Goal: Task Accomplishment & Management: Use online tool/utility

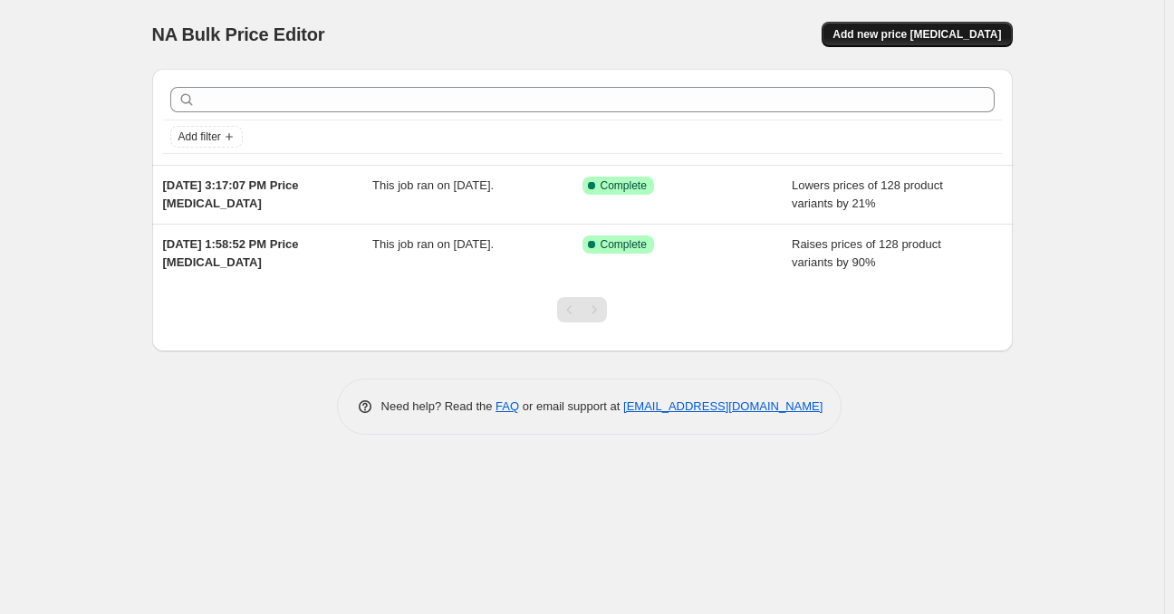
click at [917, 31] on span "Add new price change job" at bounding box center [917, 34] width 169 height 14
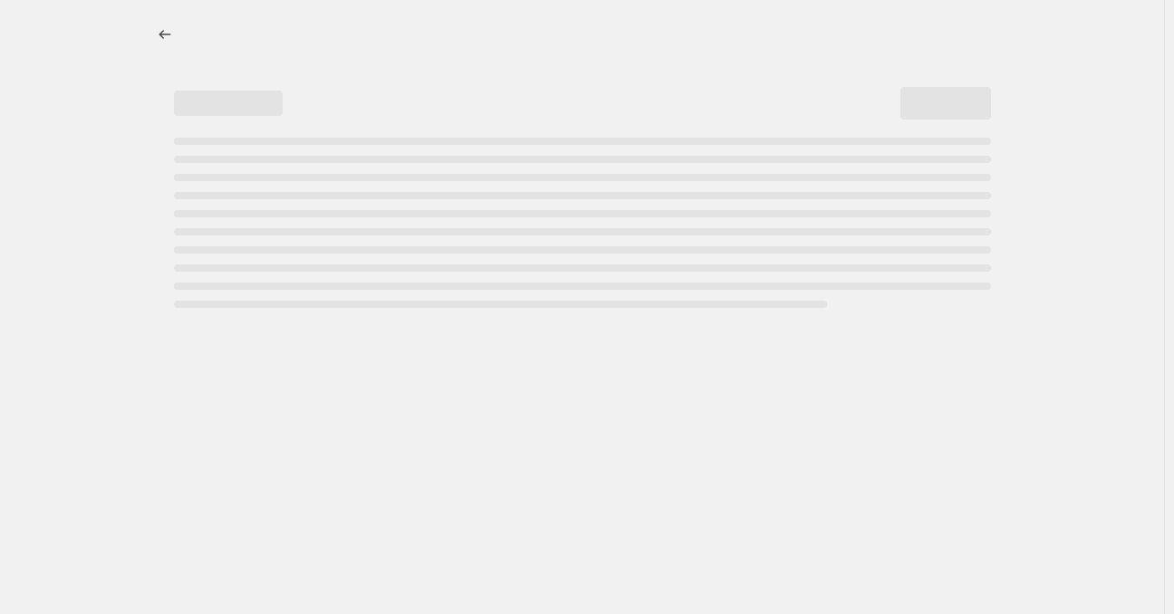
select select "percentage"
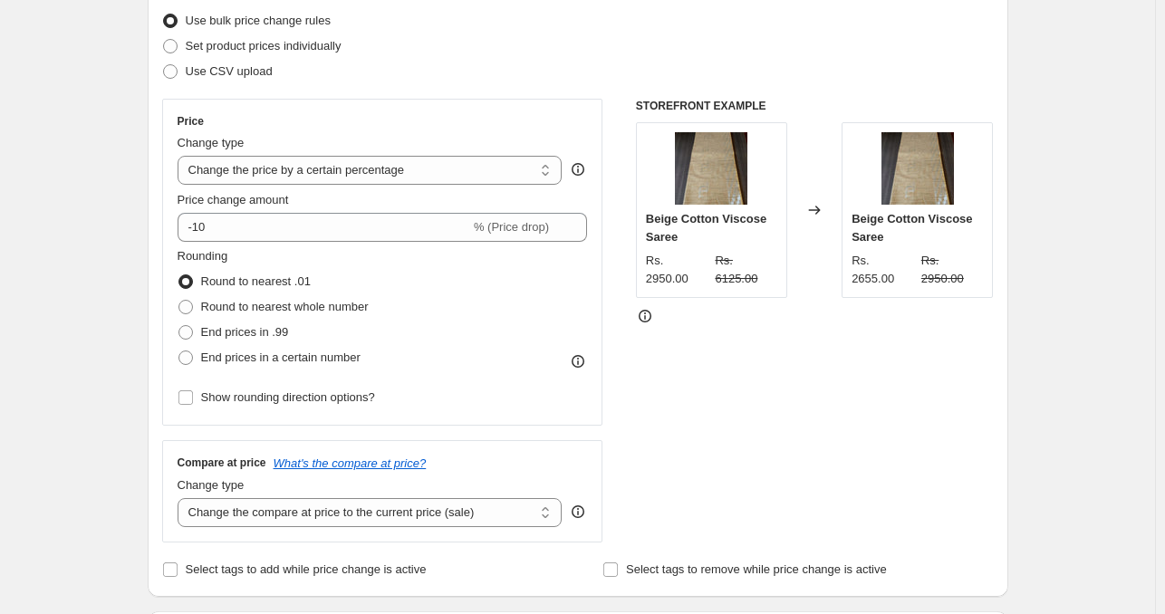
scroll to position [246, 0]
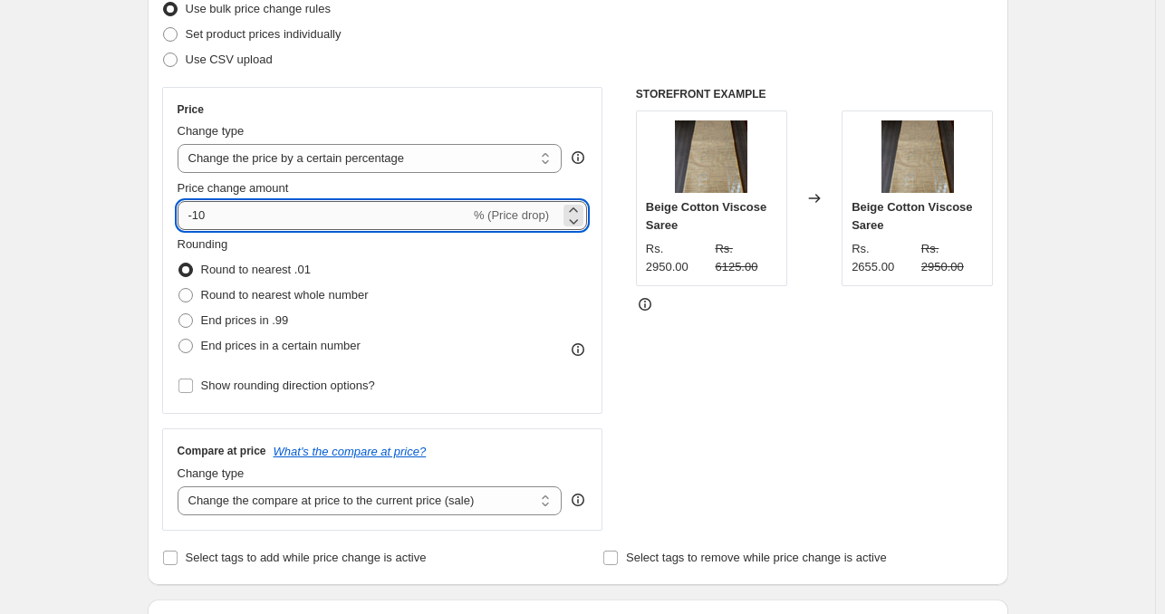
click at [245, 225] on input "-10" at bounding box center [324, 215] width 293 height 29
type input "-15"
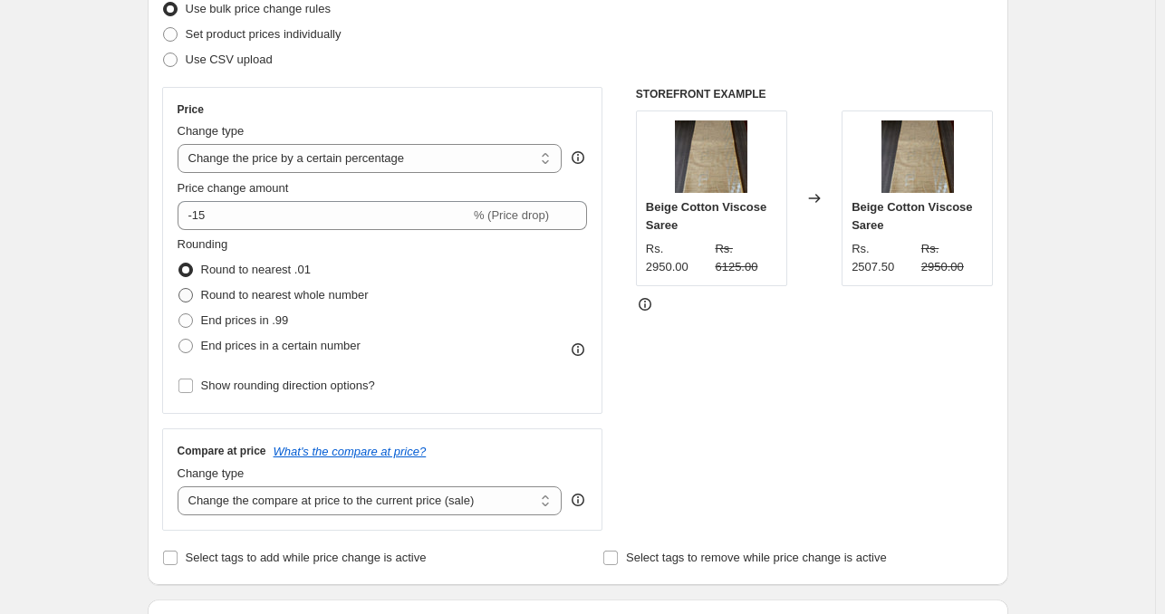
click at [192, 293] on span at bounding box center [186, 295] width 14 height 14
click at [179, 289] on input "Round to nearest whole number" at bounding box center [179, 288] width 1 height 1
radio input "true"
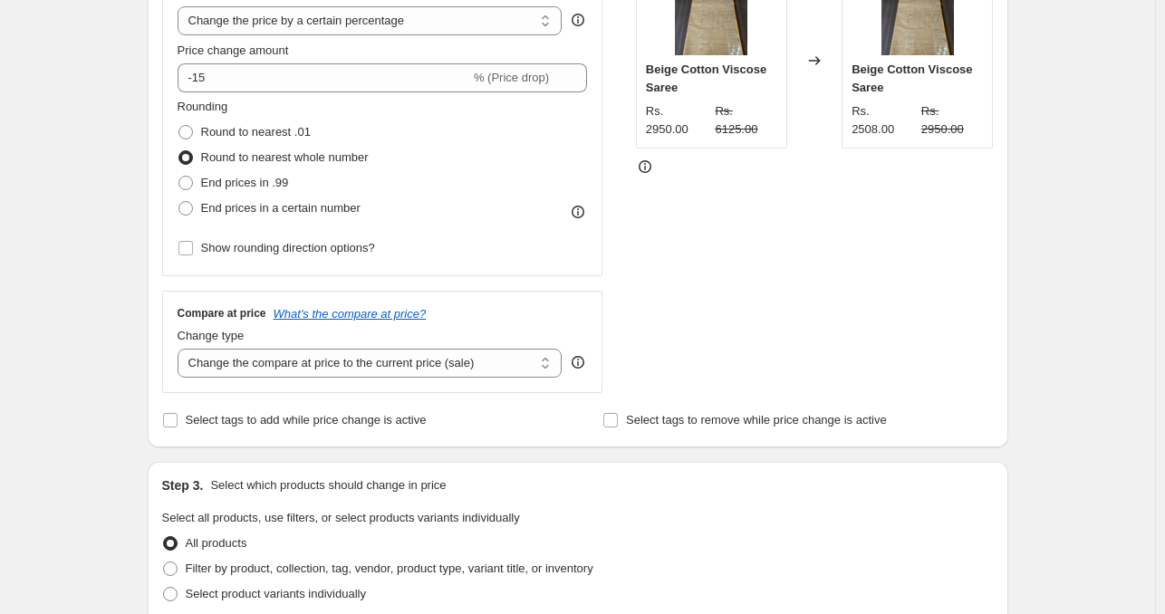
scroll to position [392, 0]
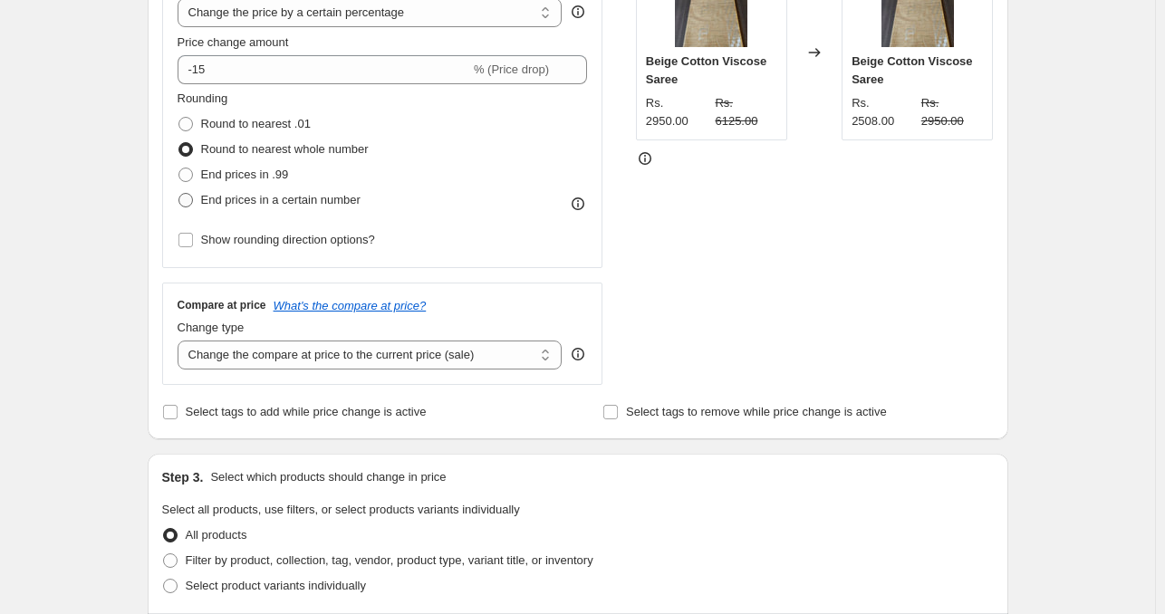
click at [193, 202] on span at bounding box center [186, 200] width 14 height 14
click at [179, 194] on input "End prices in a certain number" at bounding box center [179, 193] width 1 height 1
radio input "true"
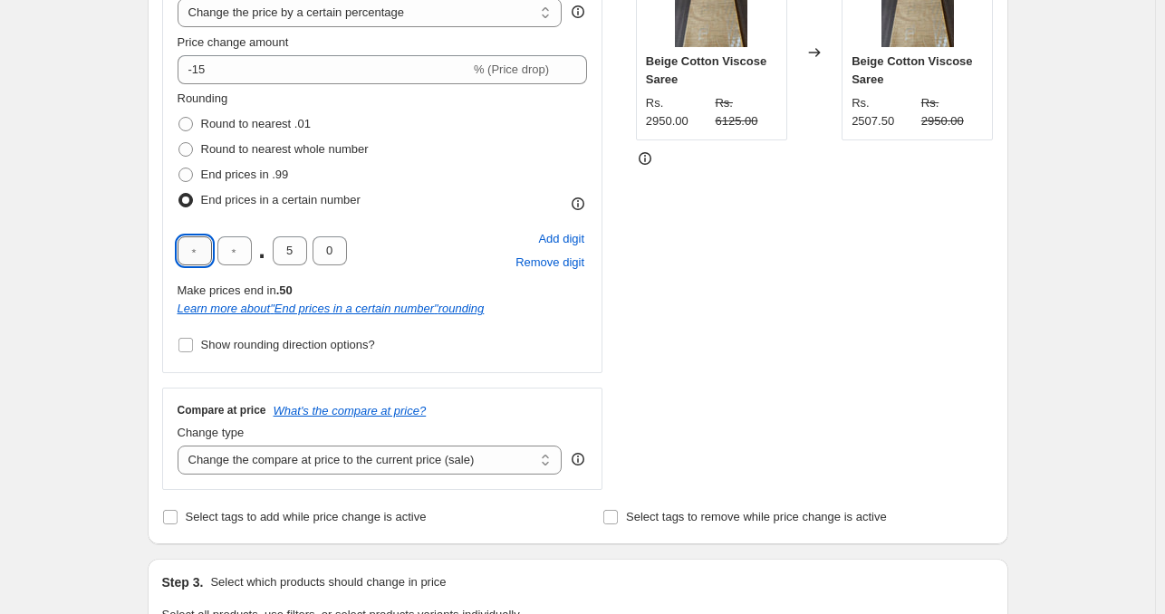
click at [203, 245] on input "text" at bounding box center [195, 251] width 34 height 29
type input "5"
type input "0"
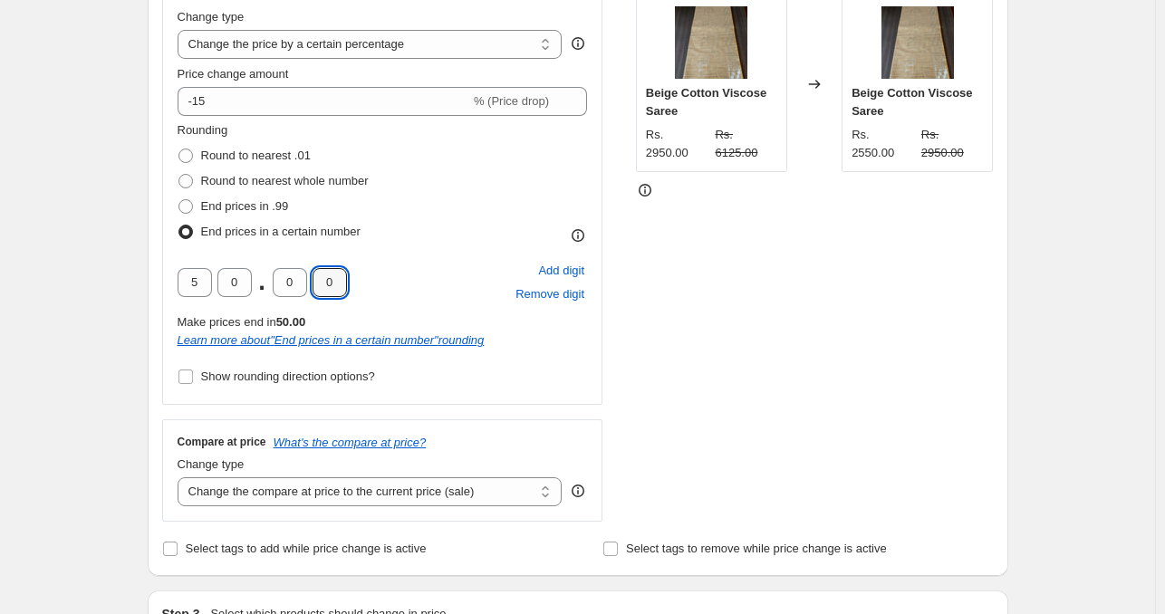
scroll to position [330, 0]
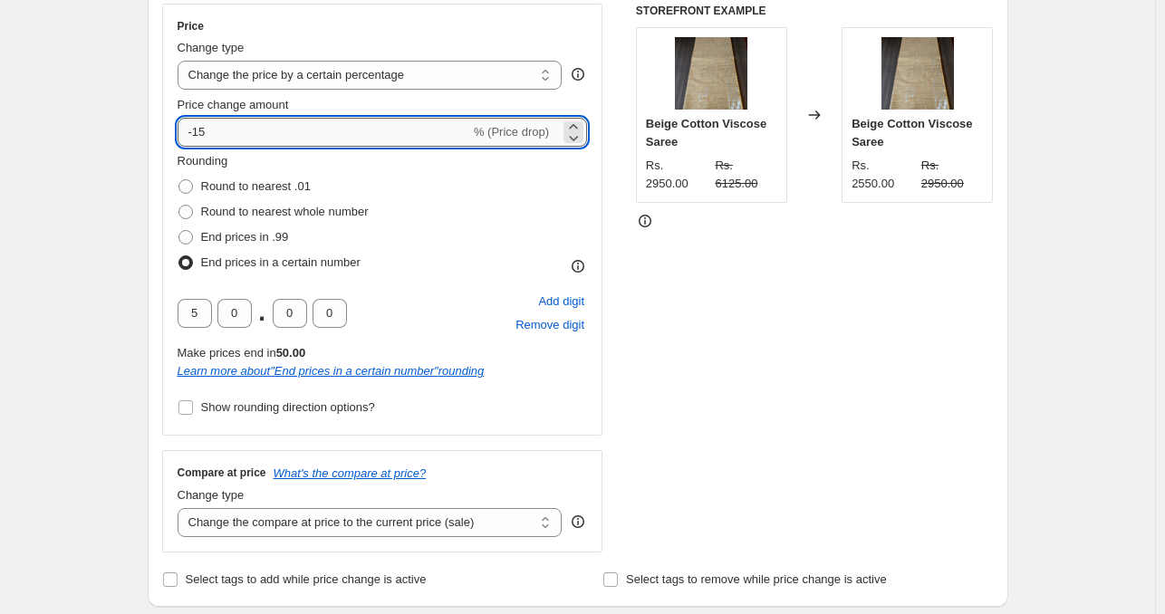
click at [225, 133] on input "-15" at bounding box center [324, 132] width 293 height 29
type input "-16"
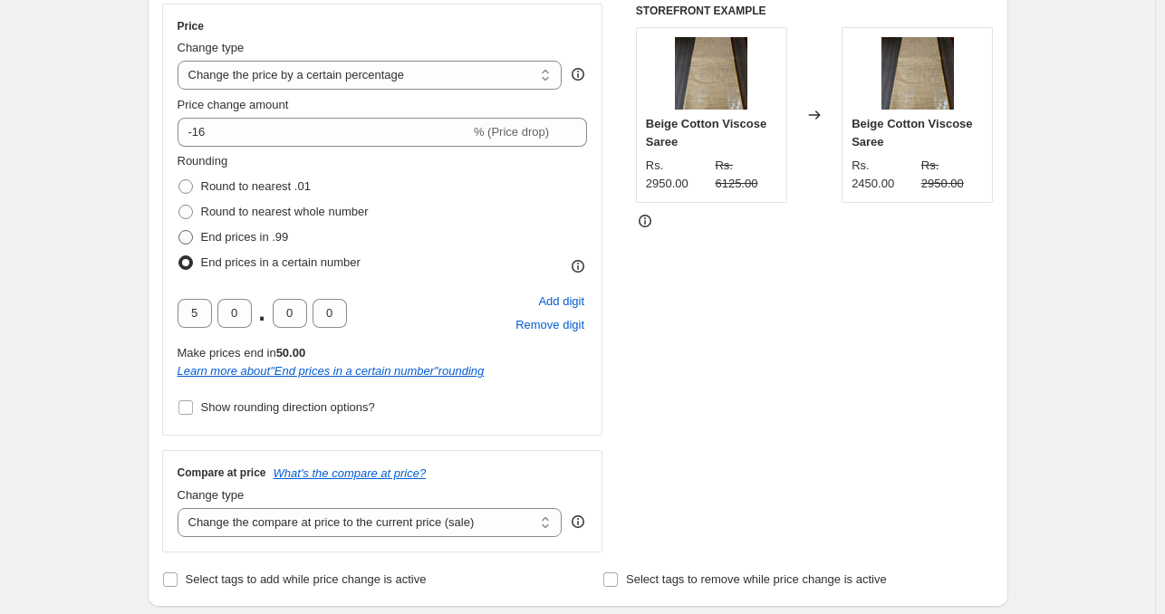
click at [189, 238] on span at bounding box center [186, 237] width 14 height 14
click at [179, 231] on input "End prices in .99" at bounding box center [179, 230] width 1 height 1
radio input "true"
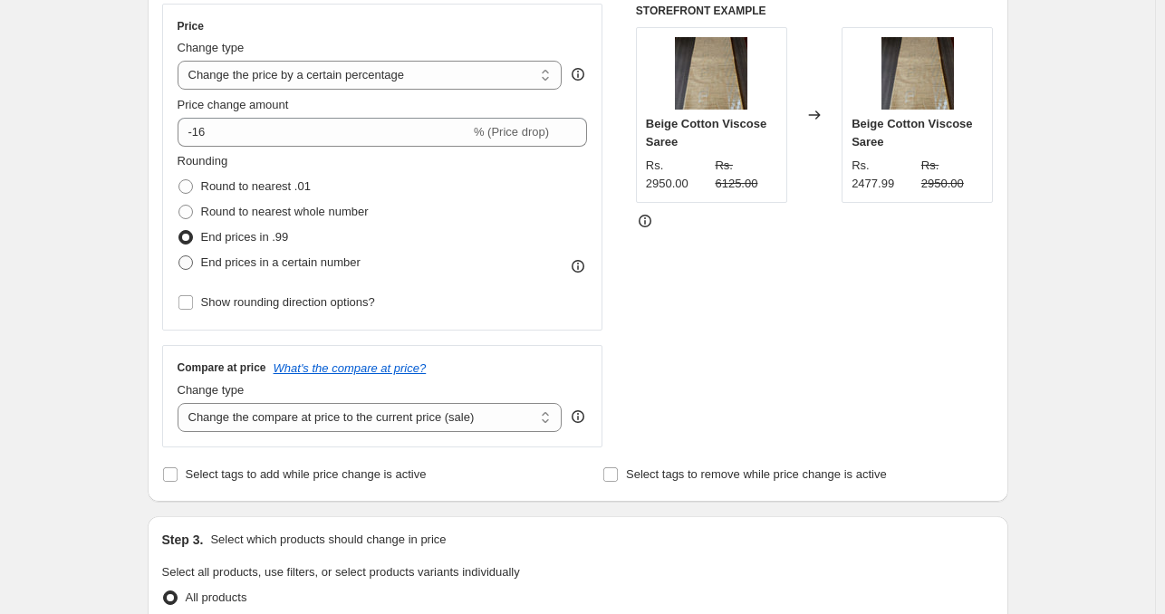
click at [192, 260] on span at bounding box center [186, 263] width 14 height 14
click at [179, 256] on input "End prices in a certain number" at bounding box center [179, 256] width 1 height 1
radio input "true"
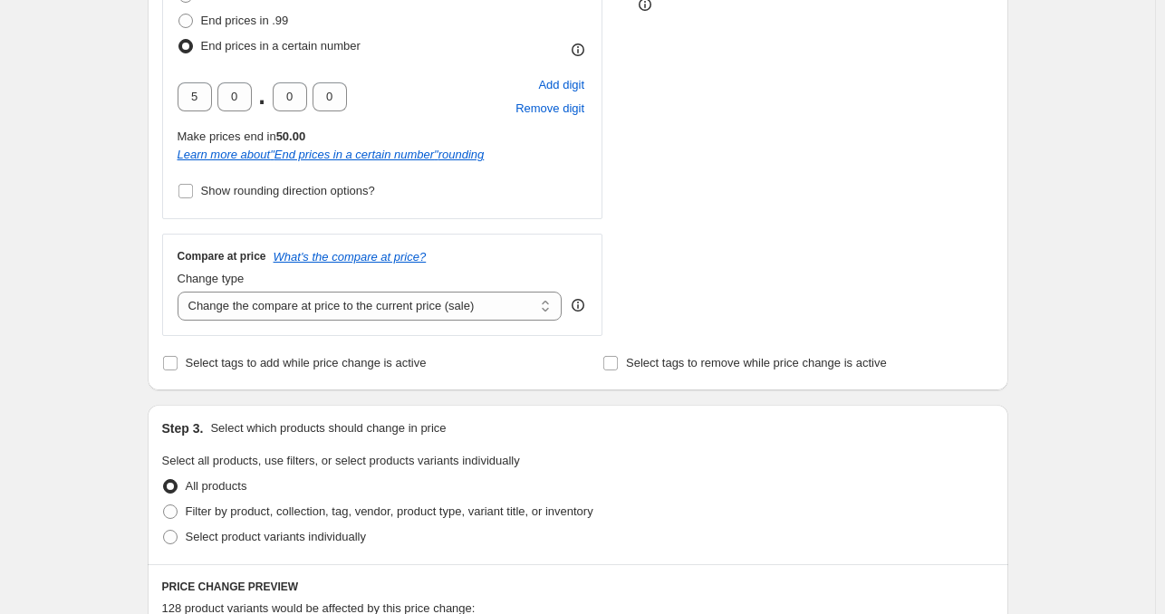
scroll to position [544, 0]
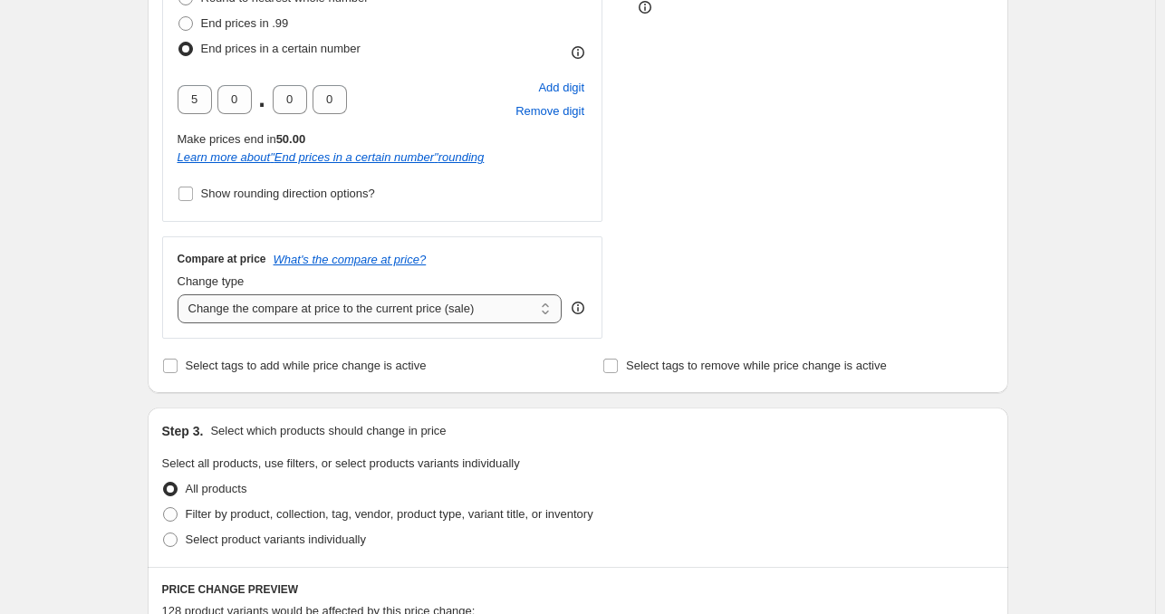
click at [372, 316] on select "Change the compare at price to the current price (sale) Change the compare at p…" at bounding box center [370, 308] width 385 height 29
select select "no_change"
click at [181, 294] on select "Change the compare at price to the current price (sale) Change the compare at p…" at bounding box center [370, 308] width 385 height 29
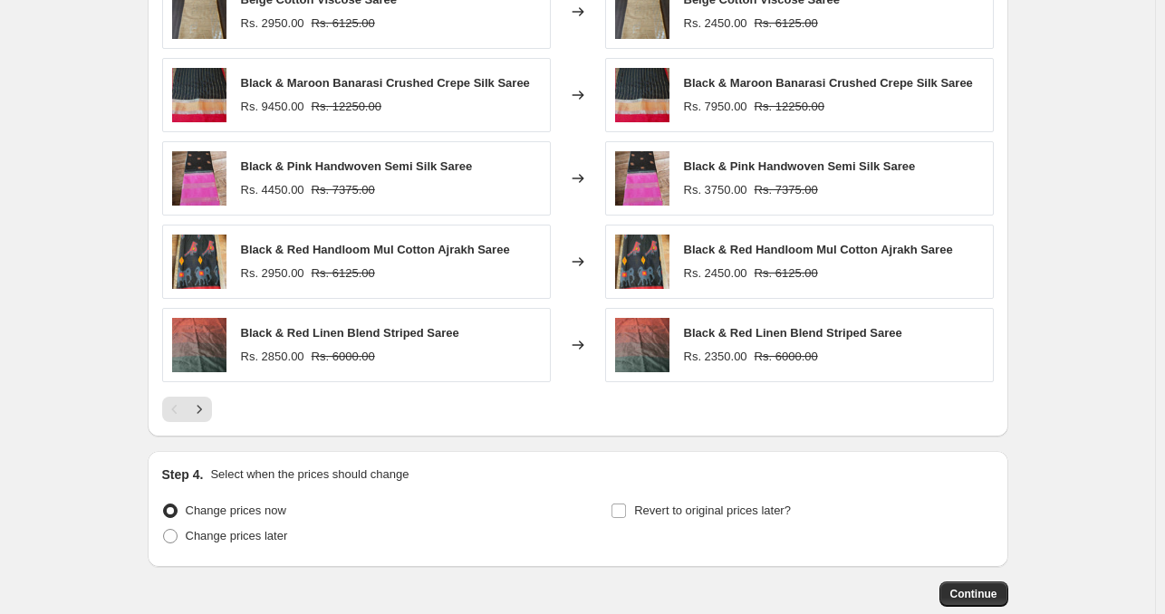
scroll to position [1300, 0]
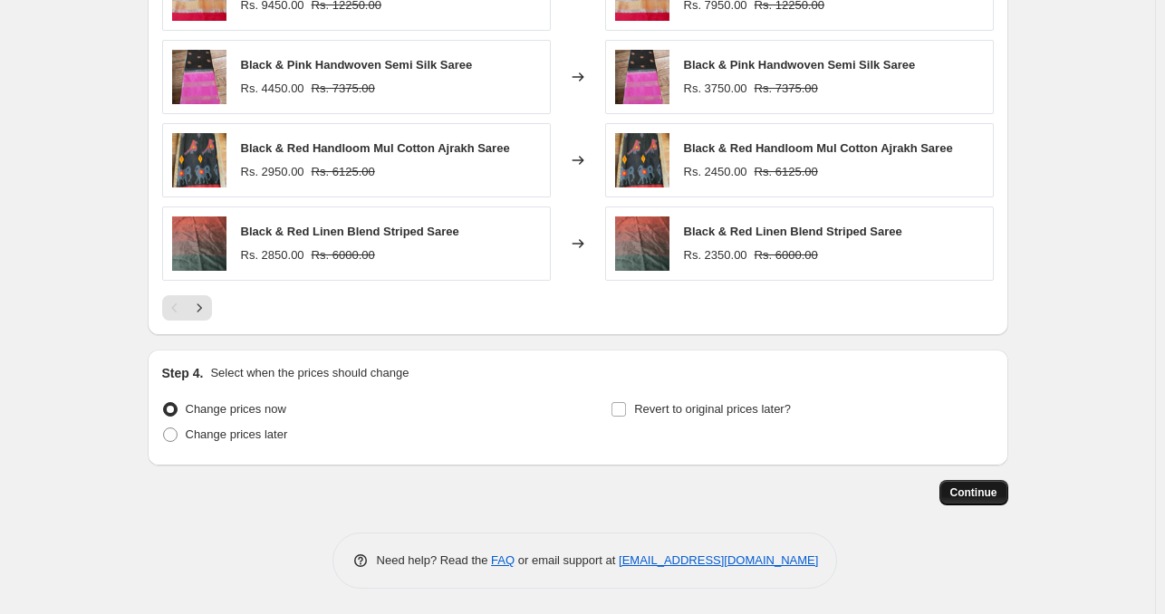
click at [984, 494] on span "Continue" at bounding box center [974, 493] width 47 height 14
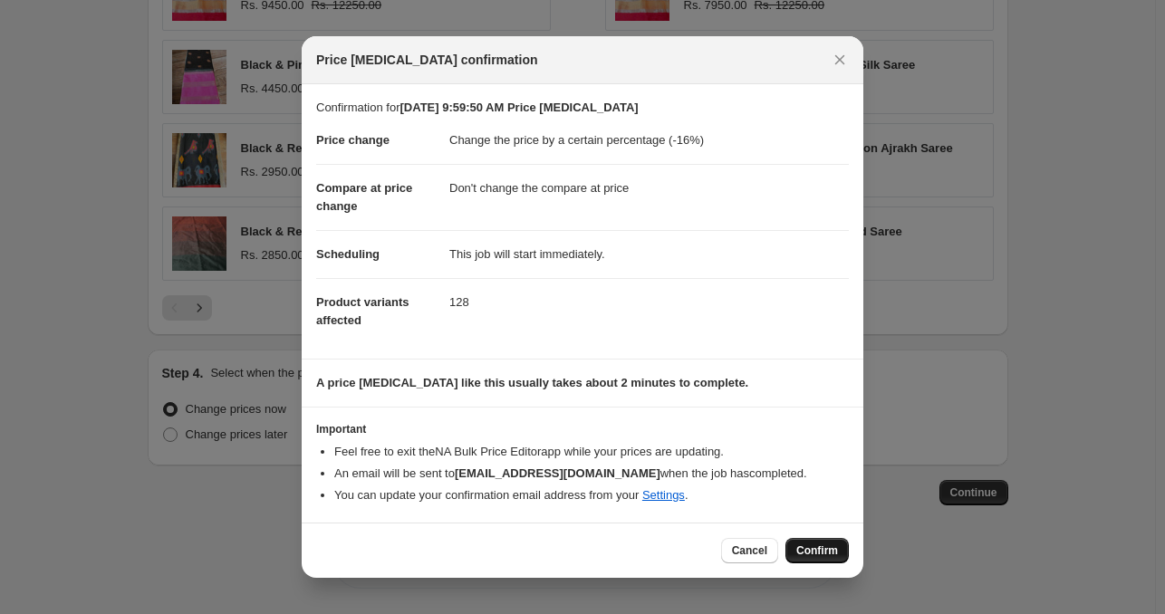
click at [798, 546] on span "Confirm" at bounding box center [817, 551] width 42 height 14
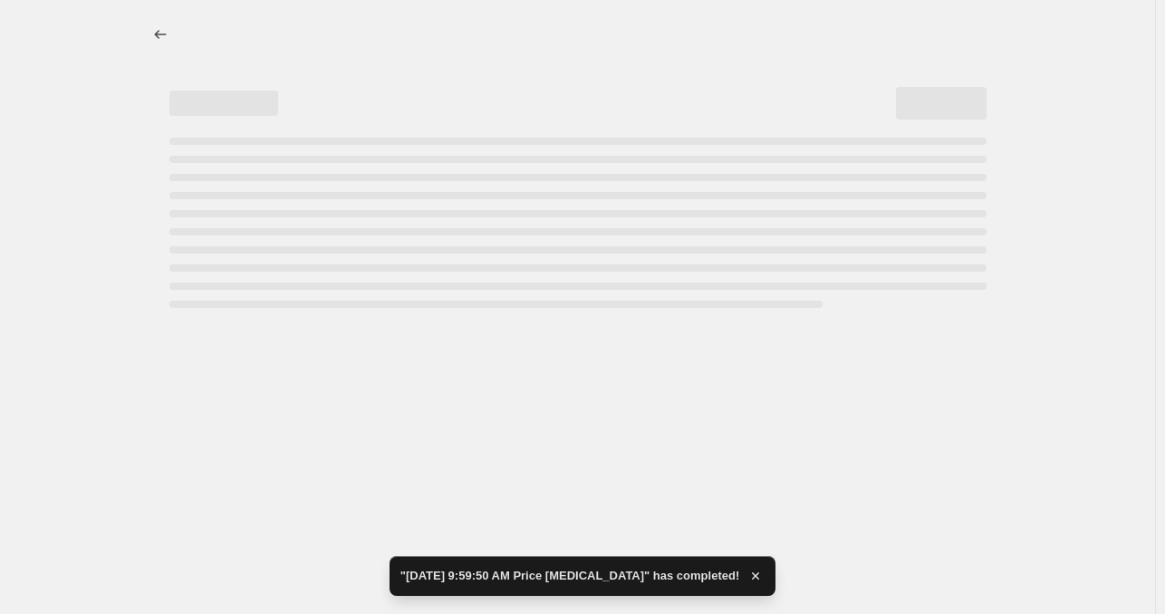
select select "percentage"
select select "no_change"
